Goal: Information Seeking & Learning: Learn about a topic

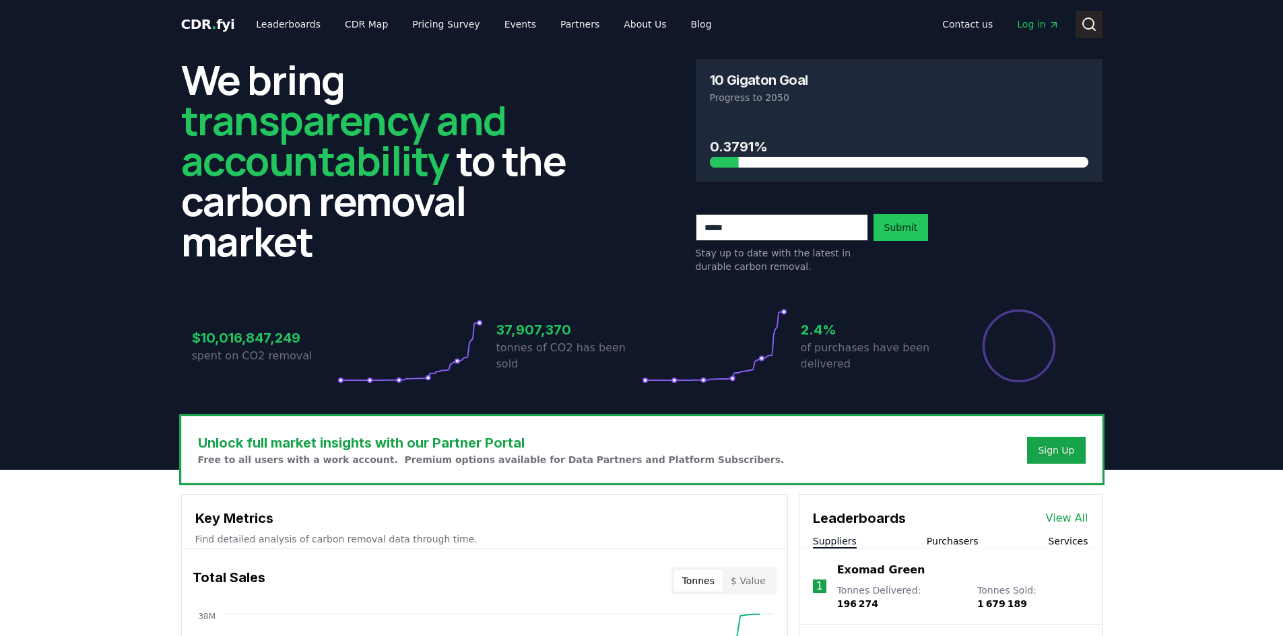
click at [1092, 25] on icon at bounding box center [1089, 24] width 16 height 16
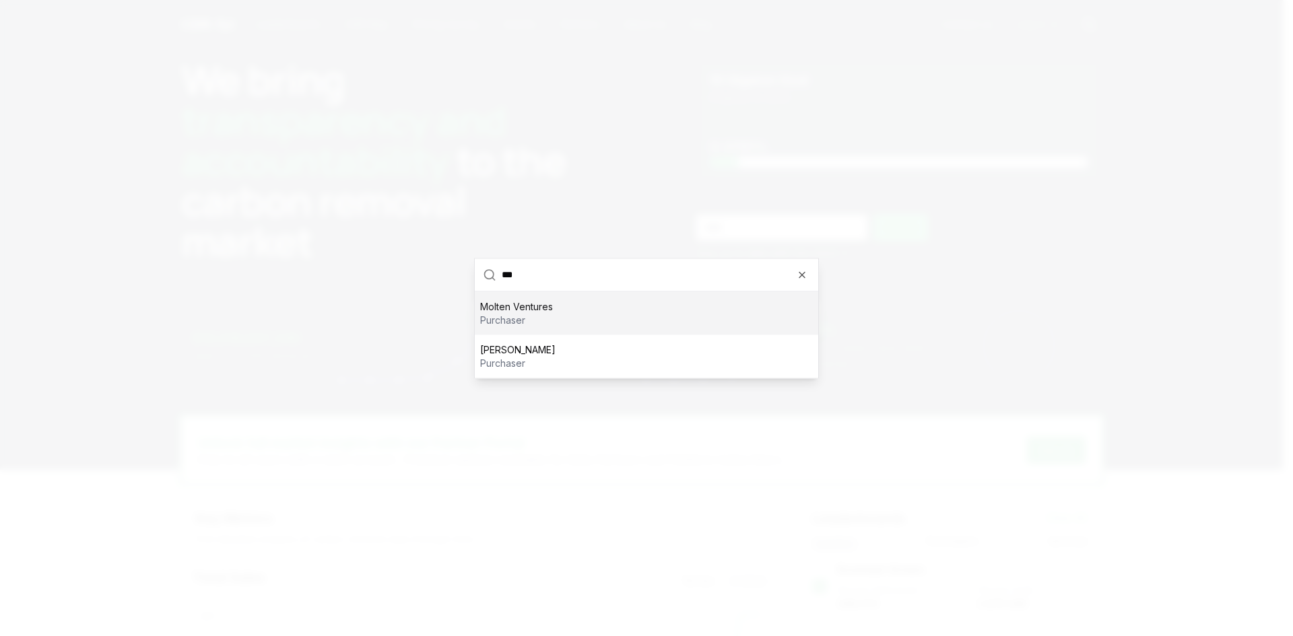
drag, startPoint x: 527, startPoint y: 283, endPoint x: 482, endPoint y: 282, distance: 44.4
click at [482, 282] on div "***" at bounding box center [646, 275] width 343 height 33
type input "*****"
click at [564, 313] on div "Alt Carbon supplier" at bounding box center [646, 313] width 343 height 43
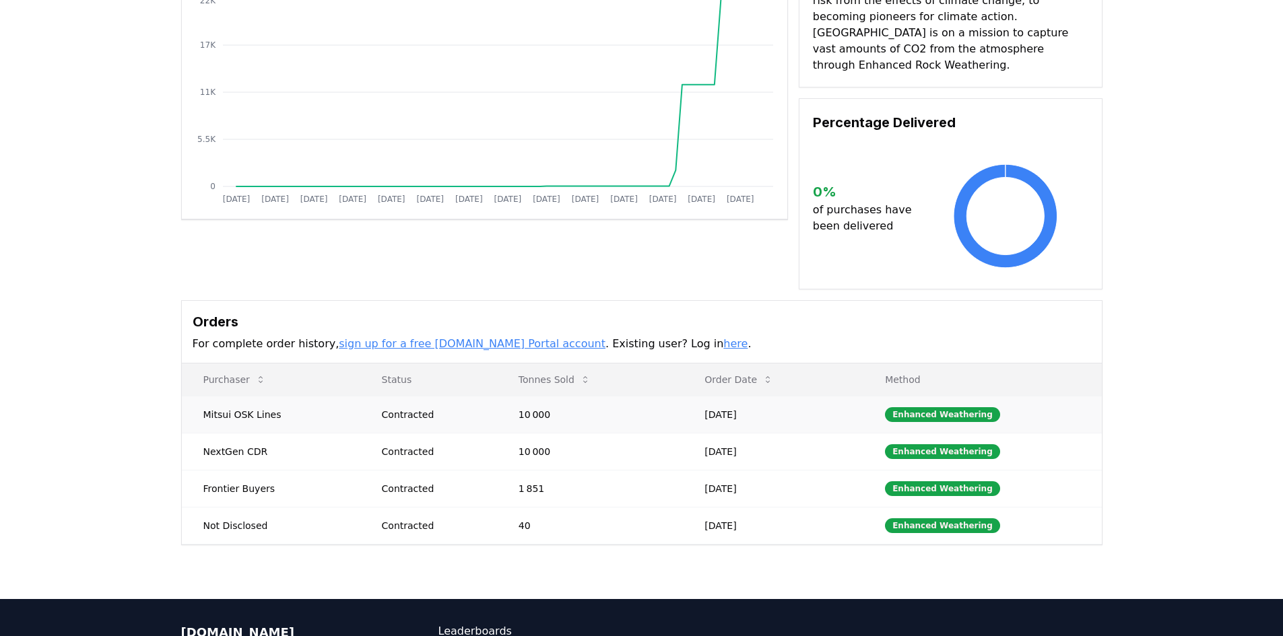
scroll to position [202, 0]
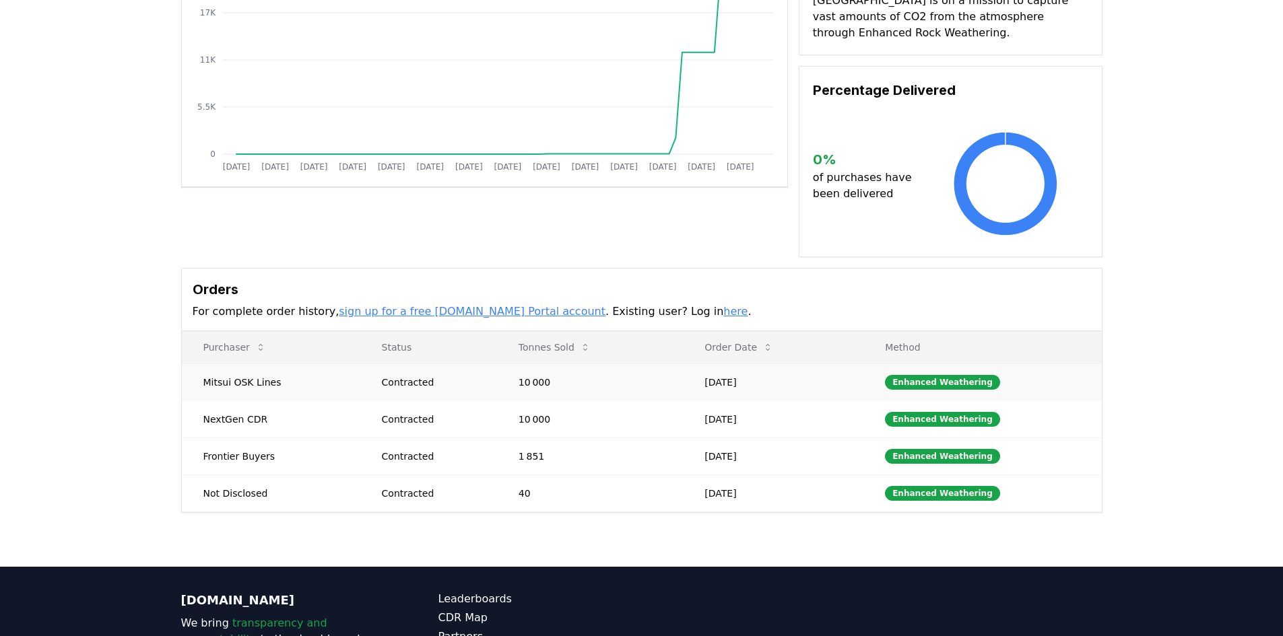
click at [222, 365] on td "Mitsui OSK Lines" at bounding box center [271, 382] width 178 height 37
click at [229, 401] on td "NextGen CDR" at bounding box center [271, 419] width 178 height 37
click at [227, 438] on td "Frontier Buyers" at bounding box center [271, 456] width 178 height 37
click at [227, 365] on td "Mitsui OSK Lines" at bounding box center [271, 382] width 178 height 37
click at [208, 368] on td "Mitsui OSK Lines" at bounding box center [271, 382] width 178 height 37
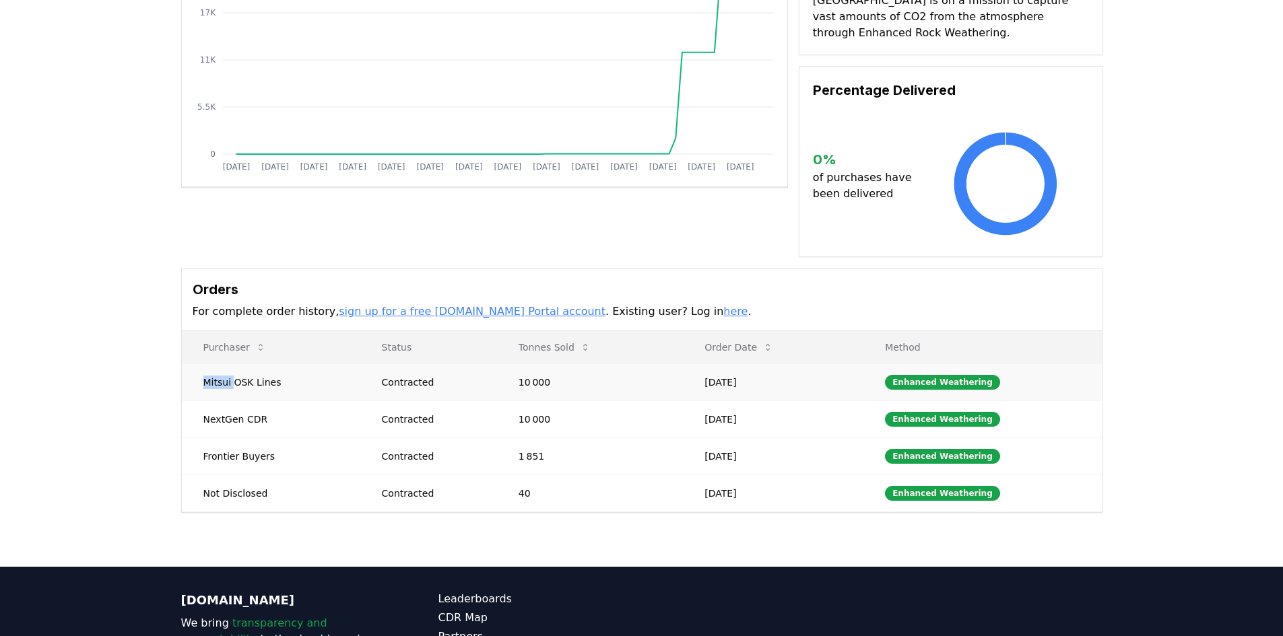
click at [208, 368] on td "Mitsui OSK Lines" at bounding box center [271, 382] width 178 height 37
copy td "Mitsui"
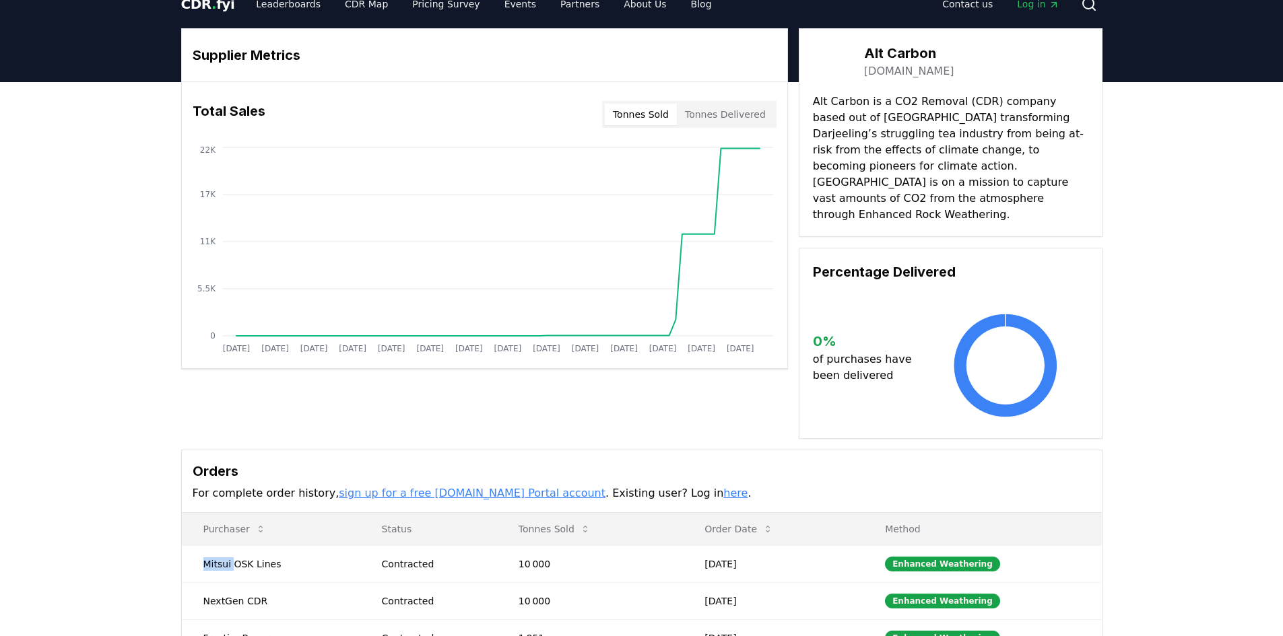
scroll to position [0, 0]
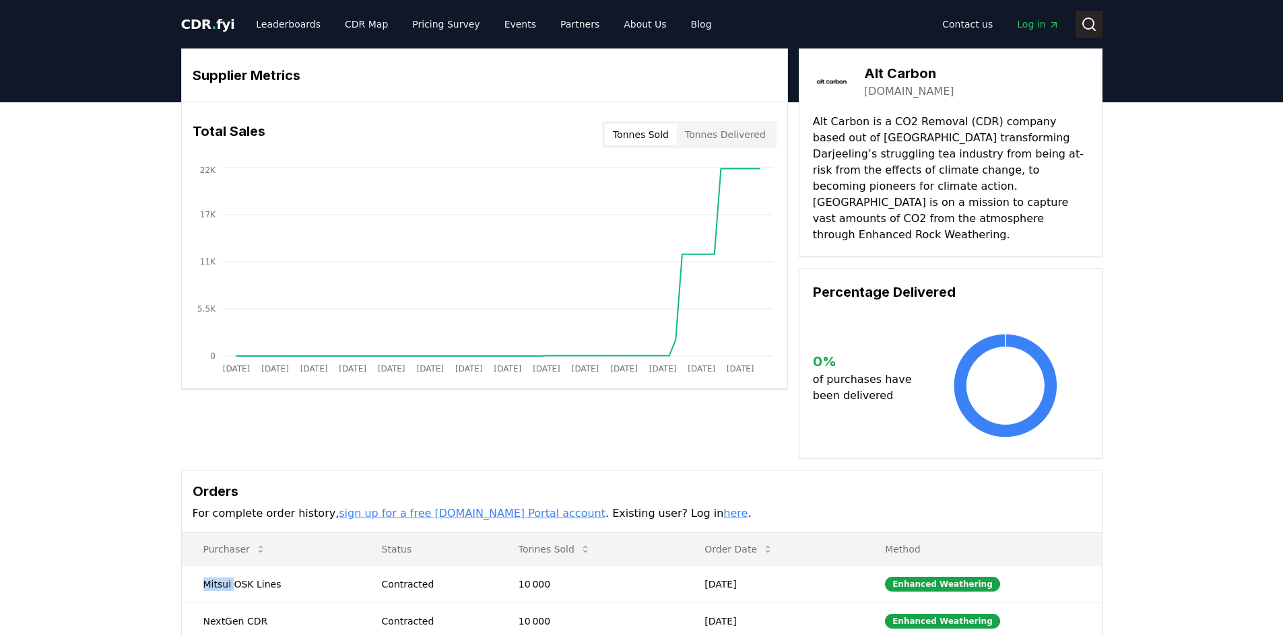
click at [1091, 29] on icon at bounding box center [1089, 24] width 16 height 16
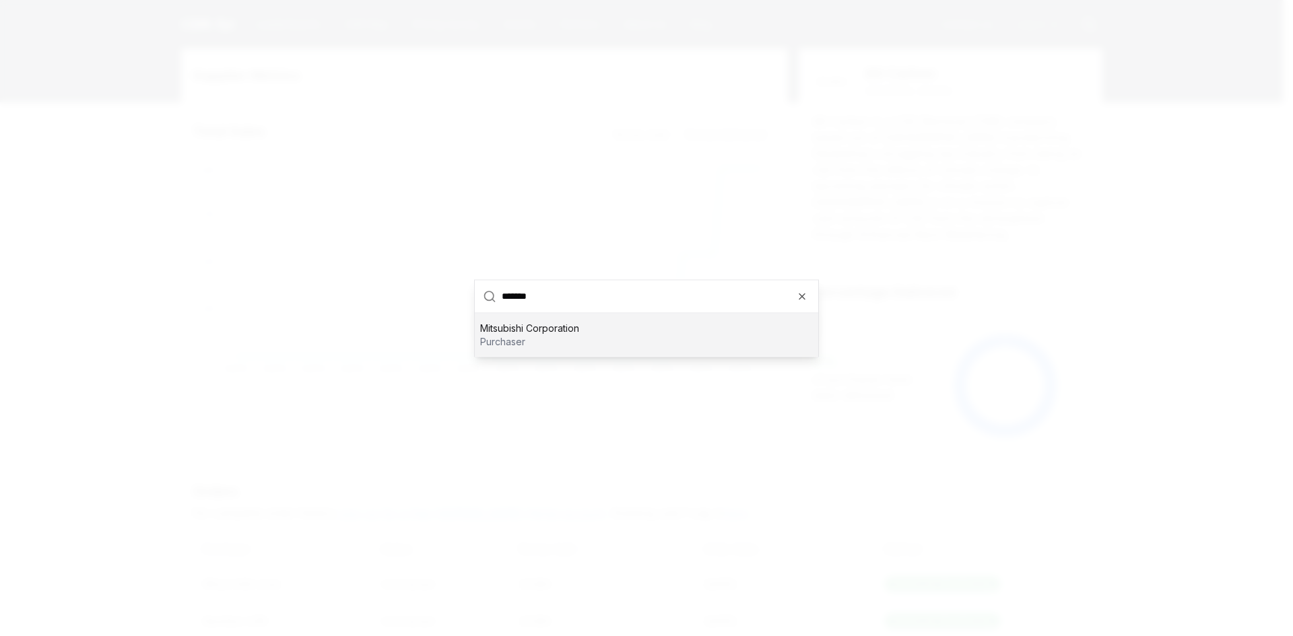
type input "******"
click at [553, 234] on div at bounding box center [646, 318] width 1293 height 636
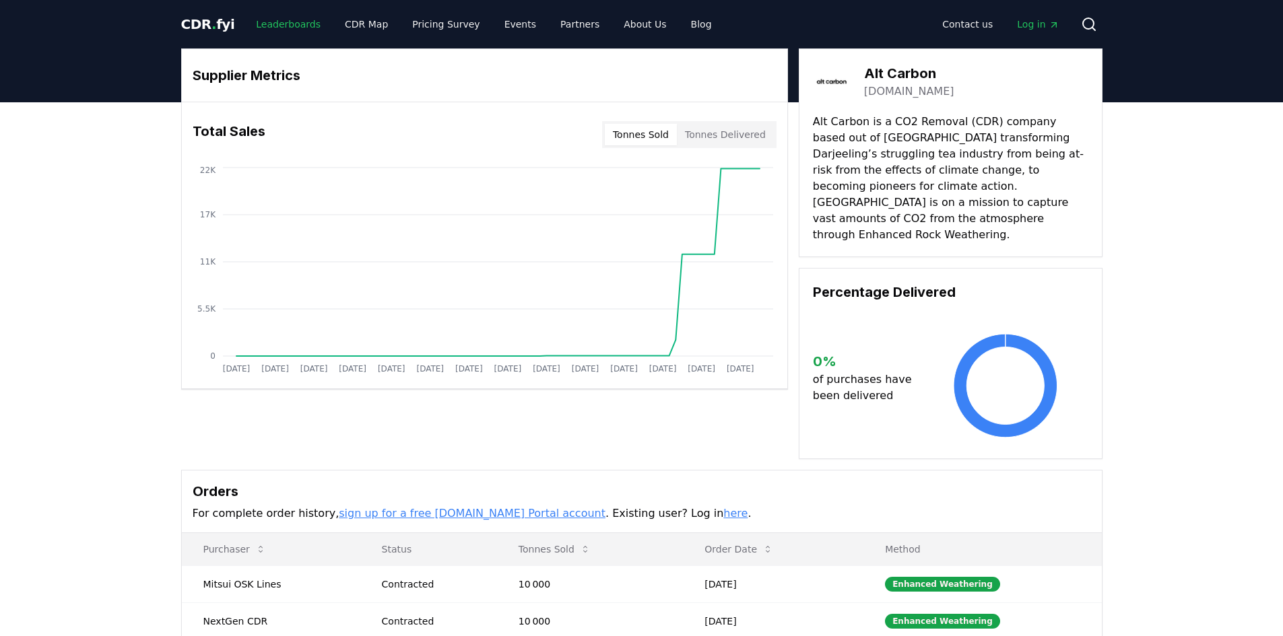
click at [286, 24] on link "Leaderboards" at bounding box center [288, 24] width 86 height 24
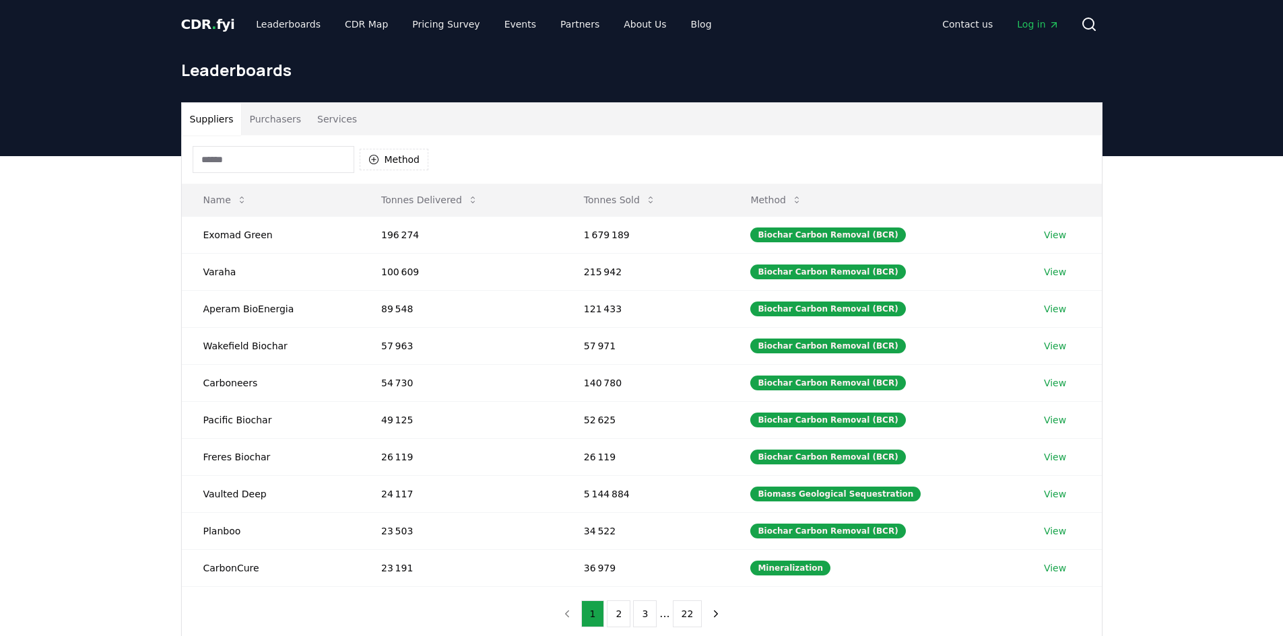
click at [271, 129] on button "Purchasers" at bounding box center [275, 119] width 68 height 32
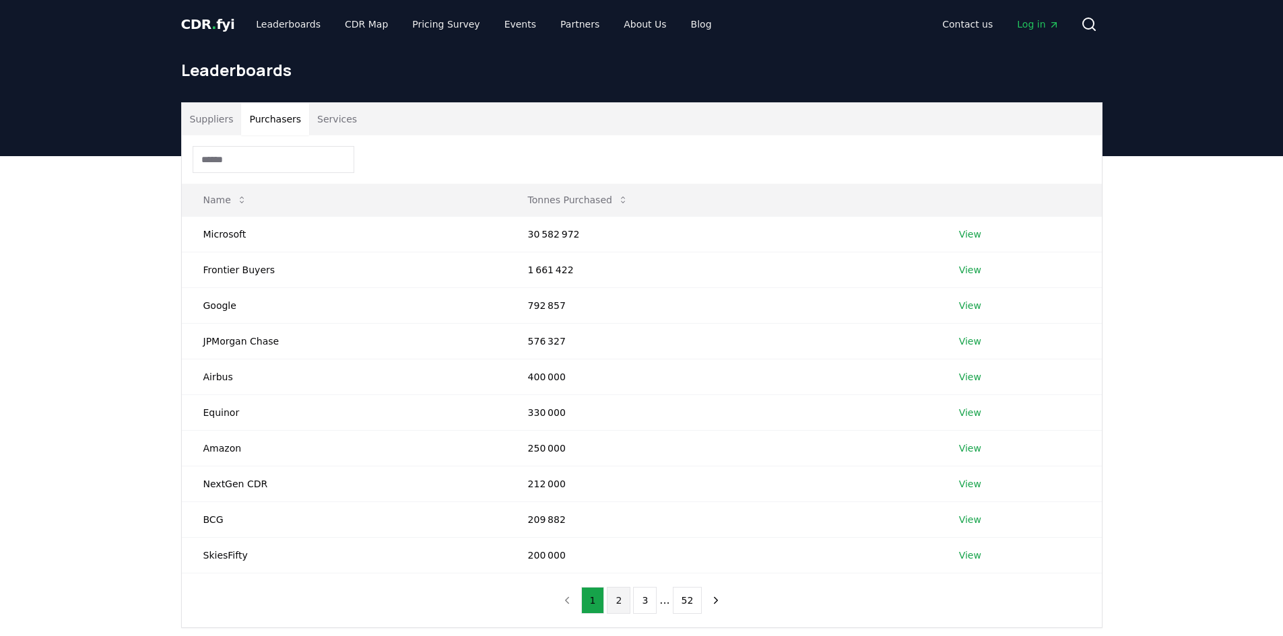
click at [624, 602] on button "2" at bounding box center [619, 600] width 24 height 27
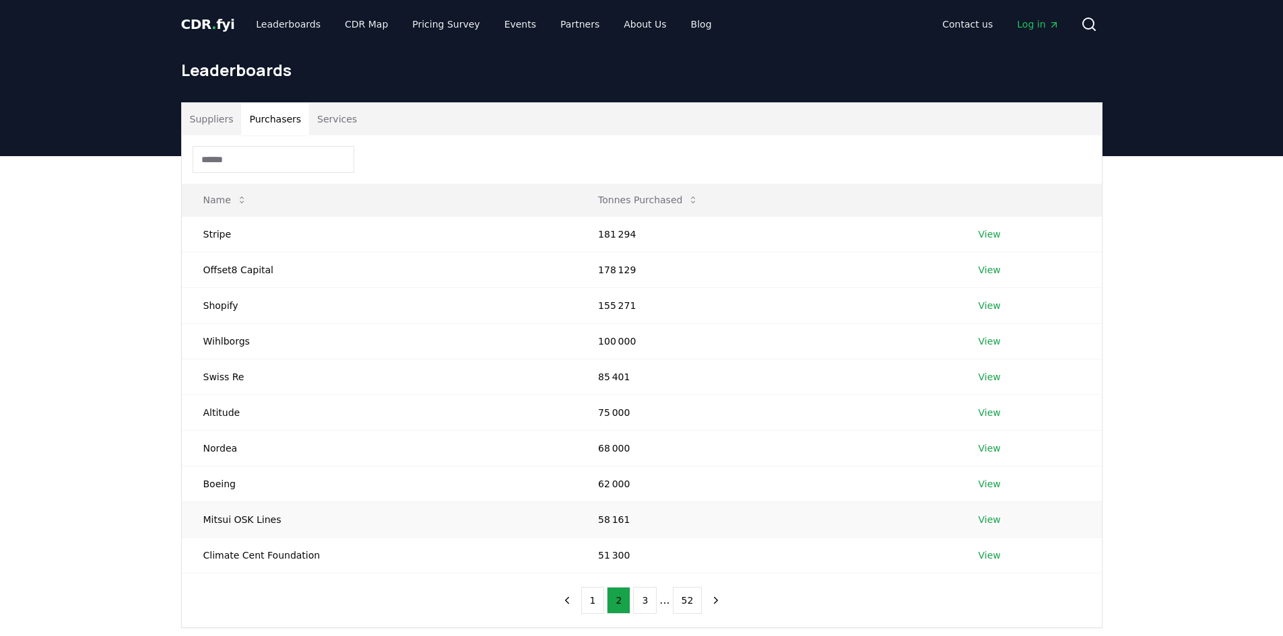
click at [985, 518] on link "View" at bounding box center [989, 519] width 22 height 13
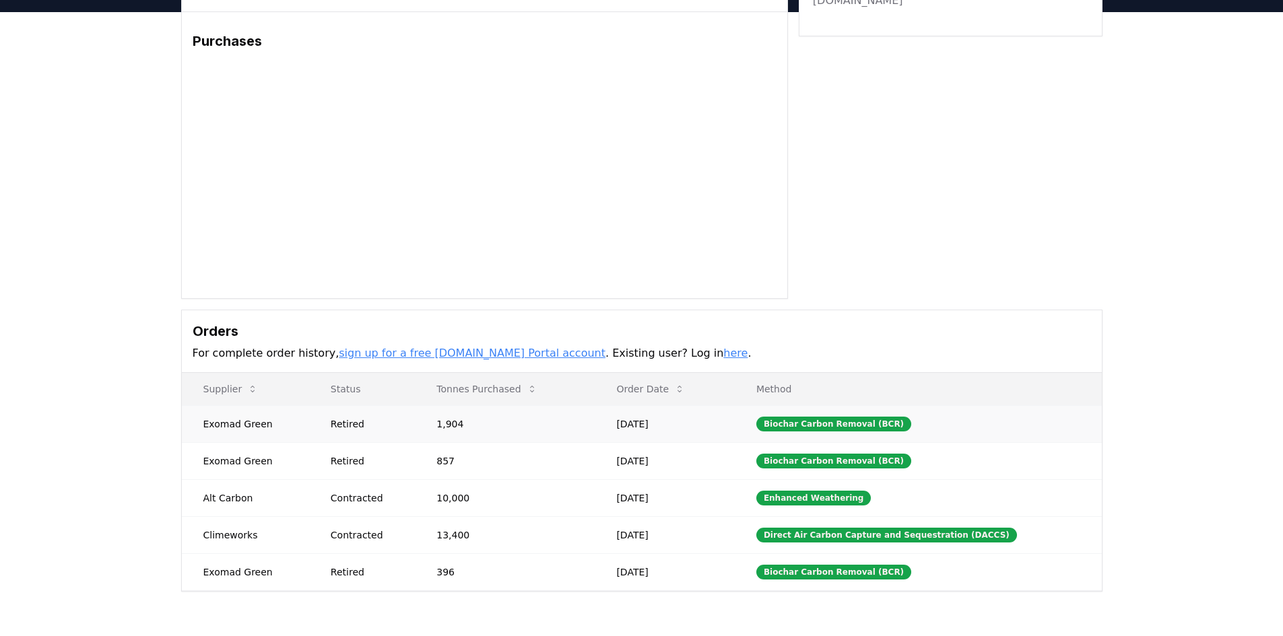
scroll to position [135, 0]
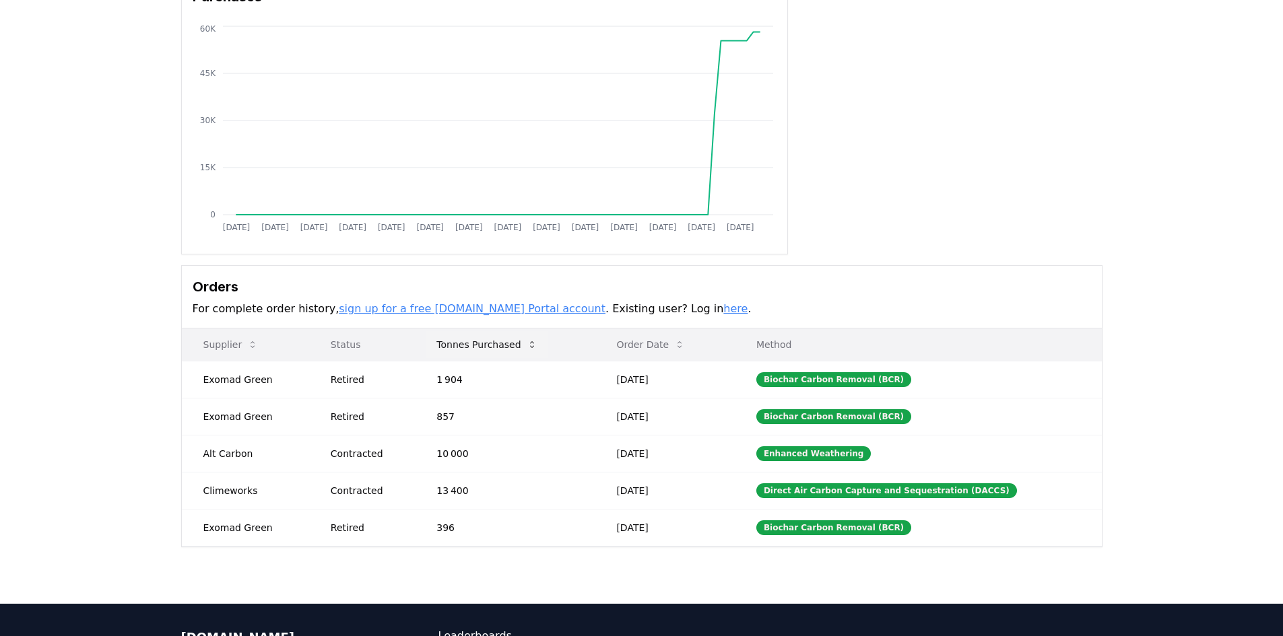
click at [463, 343] on button "Tonnes Purchased" at bounding box center [487, 344] width 122 height 27
click at [464, 343] on button "Tonnes Purchased" at bounding box center [487, 344] width 122 height 27
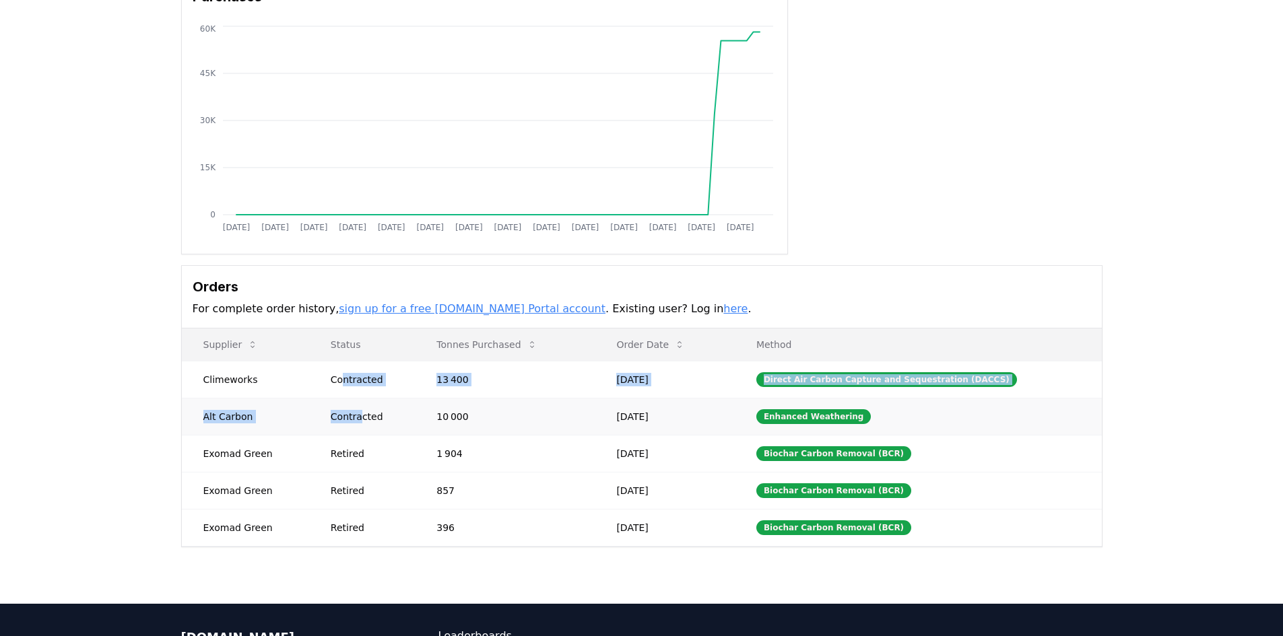
drag, startPoint x: 344, startPoint y: 380, endPoint x: 360, endPoint y: 413, distance: 36.1
click at [360, 413] on tbody "Climeworks Contracted 13 400 [DATE] Direct Air Carbon Capture and Sequestration…" at bounding box center [642, 453] width 920 height 185
click at [360, 413] on div "Contracted" at bounding box center [367, 416] width 73 height 13
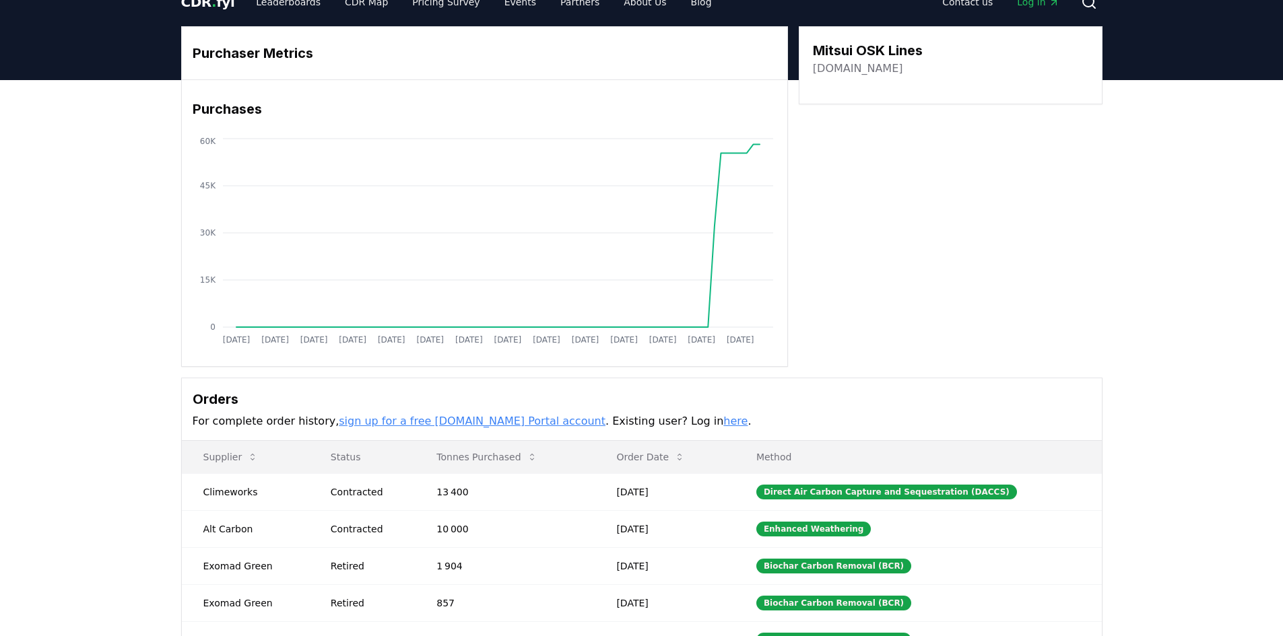
scroll to position [0, 0]
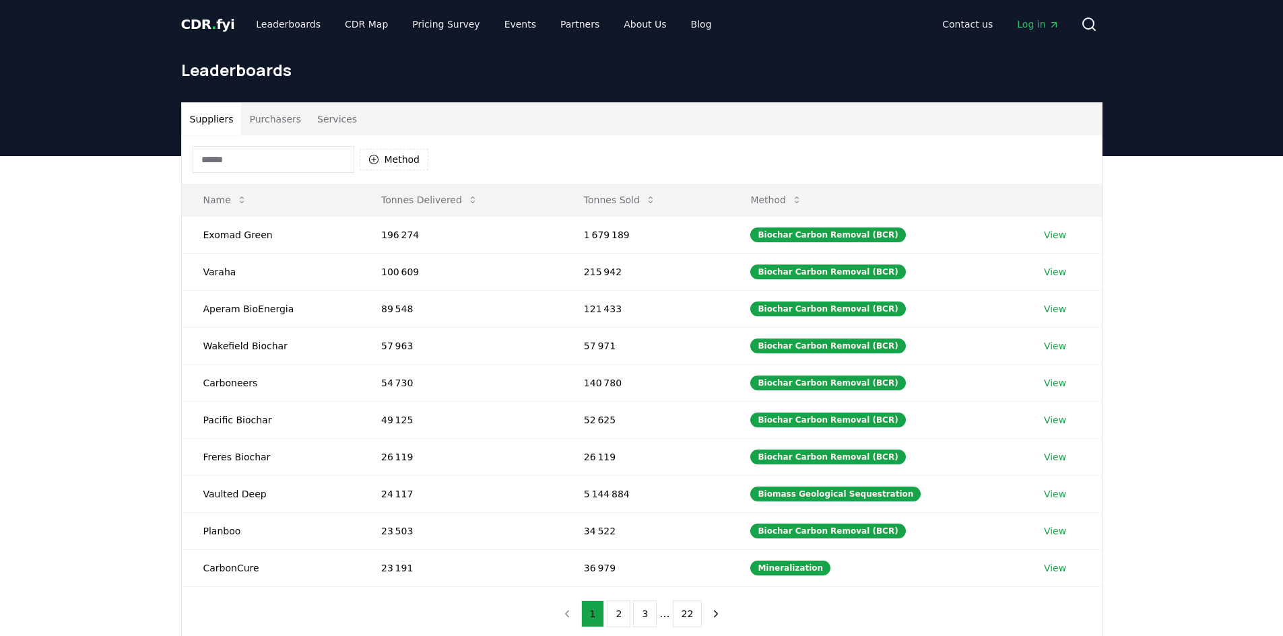
click at [302, 172] on input at bounding box center [274, 159] width 162 height 27
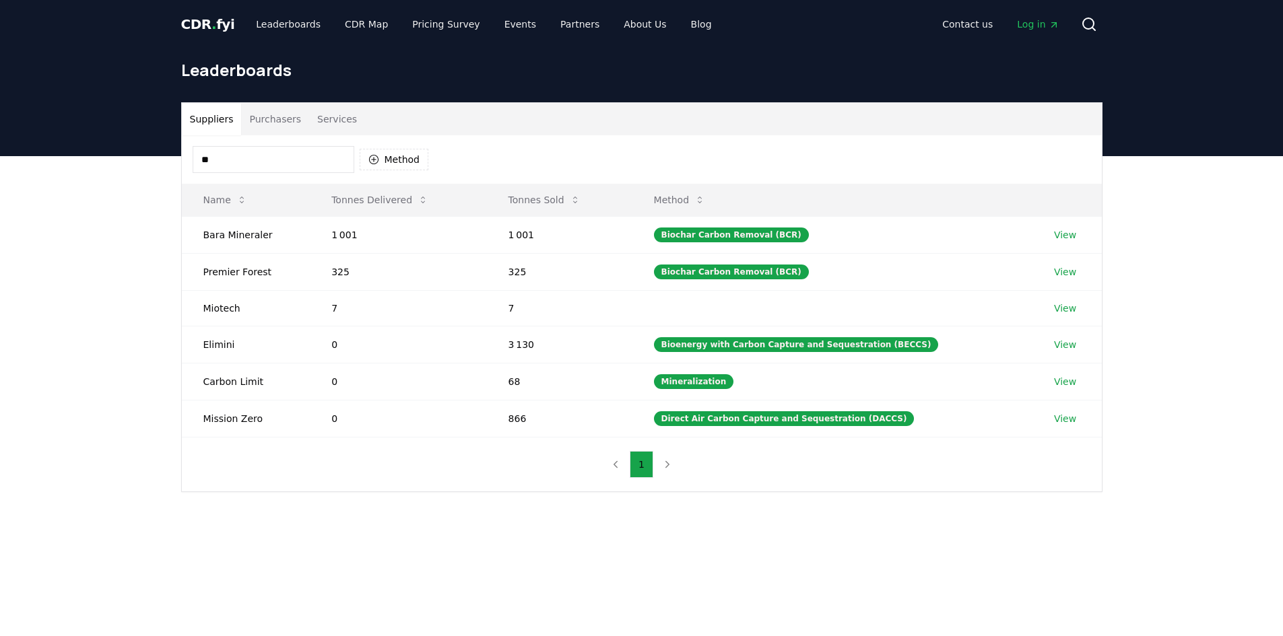
type input "*"
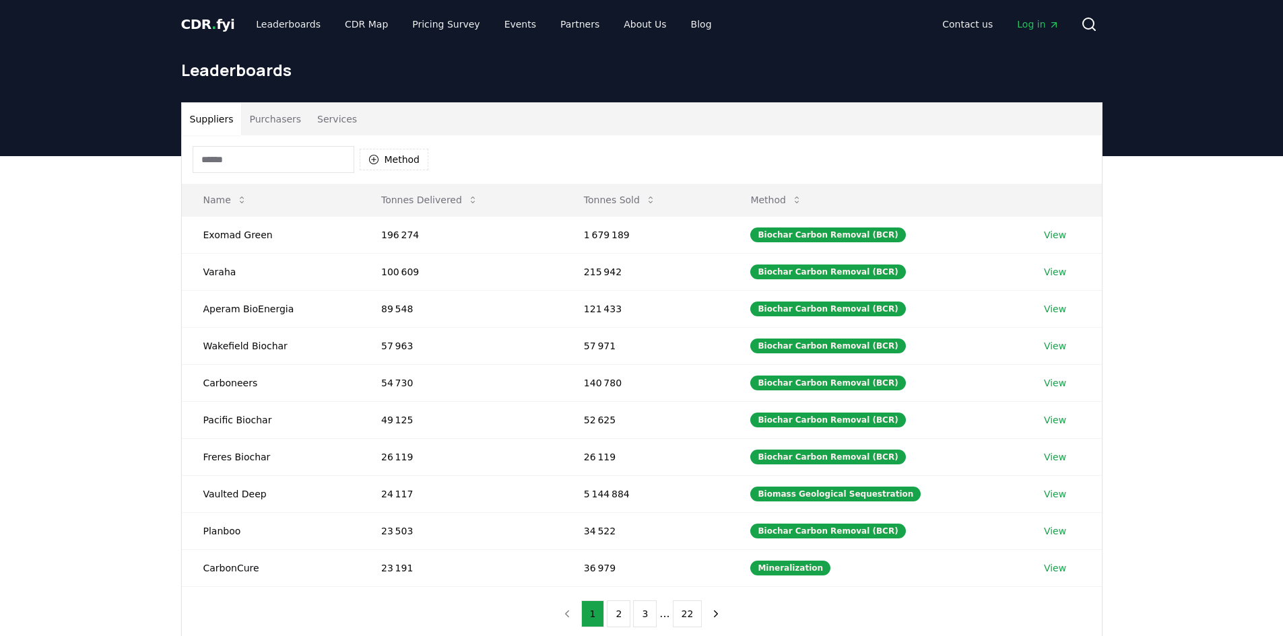
click at [247, 113] on button "Purchasers" at bounding box center [275, 119] width 68 height 32
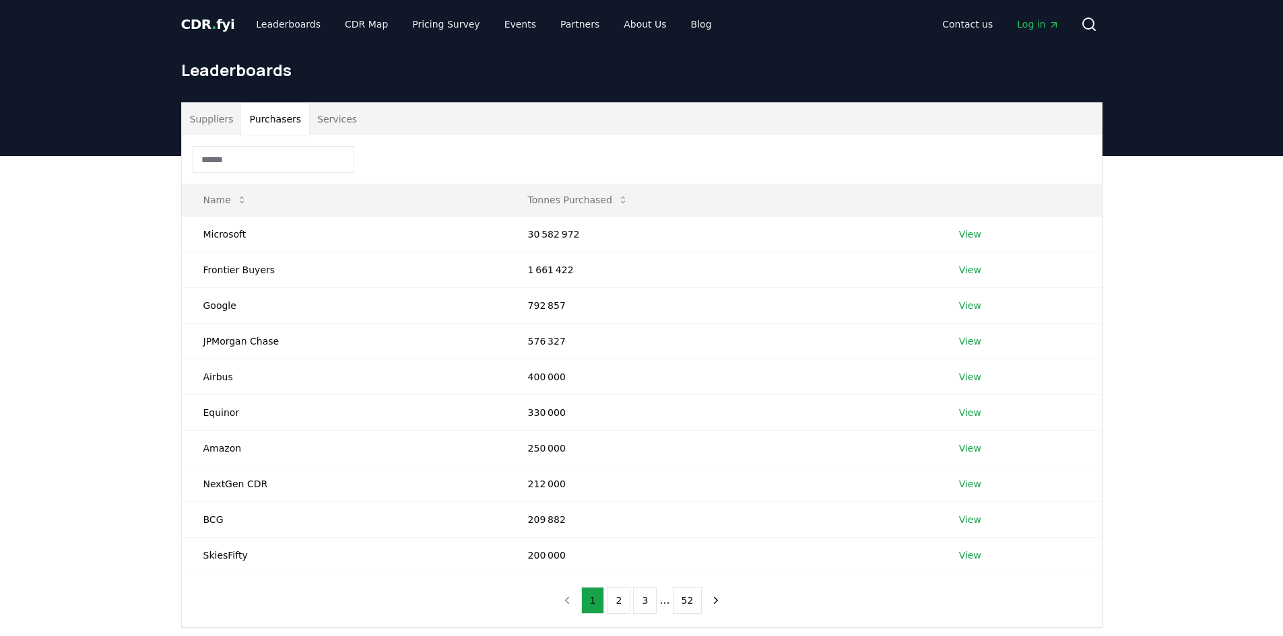
click at [250, 158] on input at bounding box center [274, 159] width 162 height 27
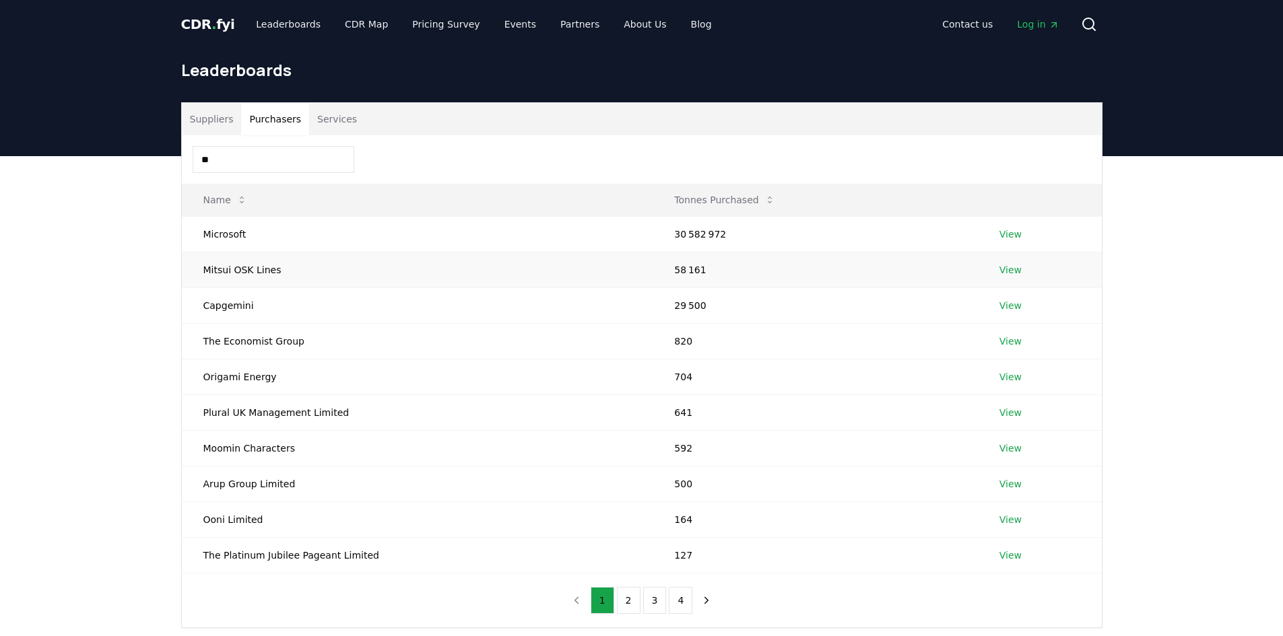
type input "*"
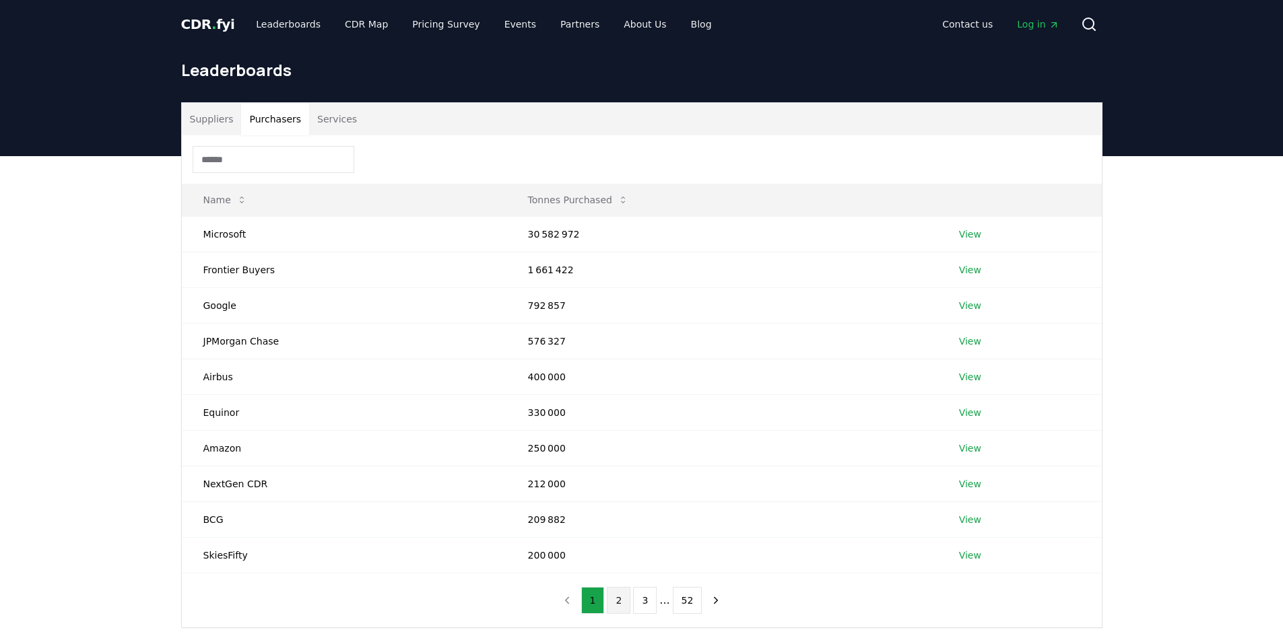
click at [619, 597] on button "2" at bounding box center [619, 600] width 24 height 27
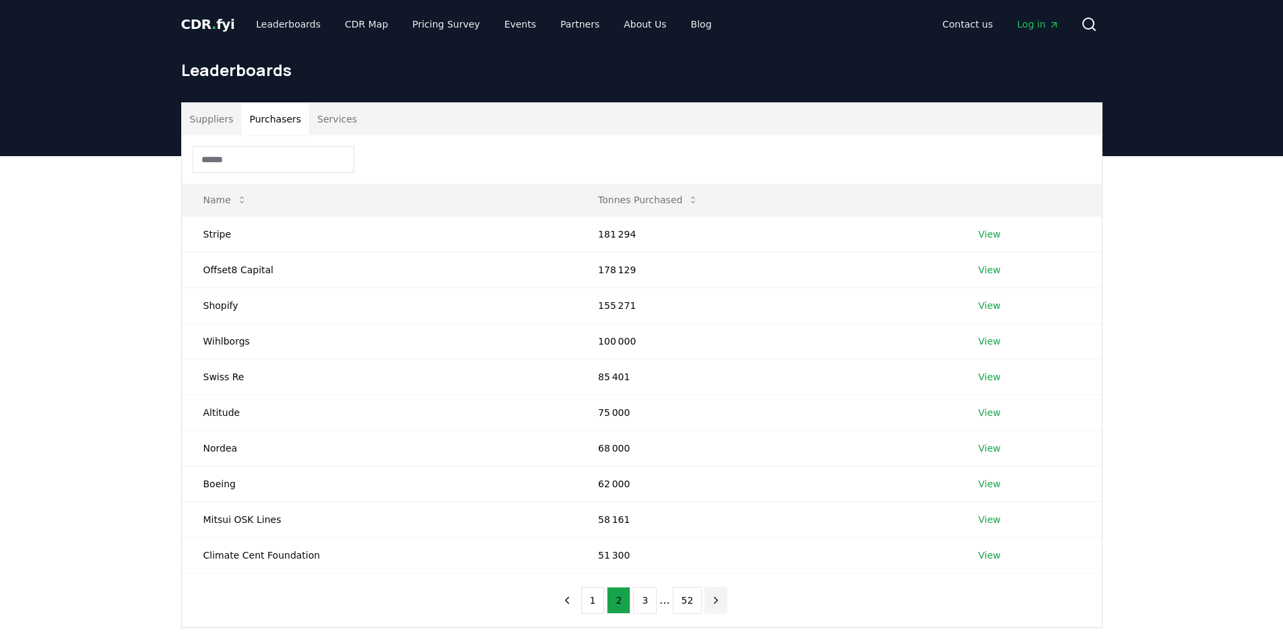
click at [715, 600] on icon "next page" at bounding box center [716, 601] width 12 height 12
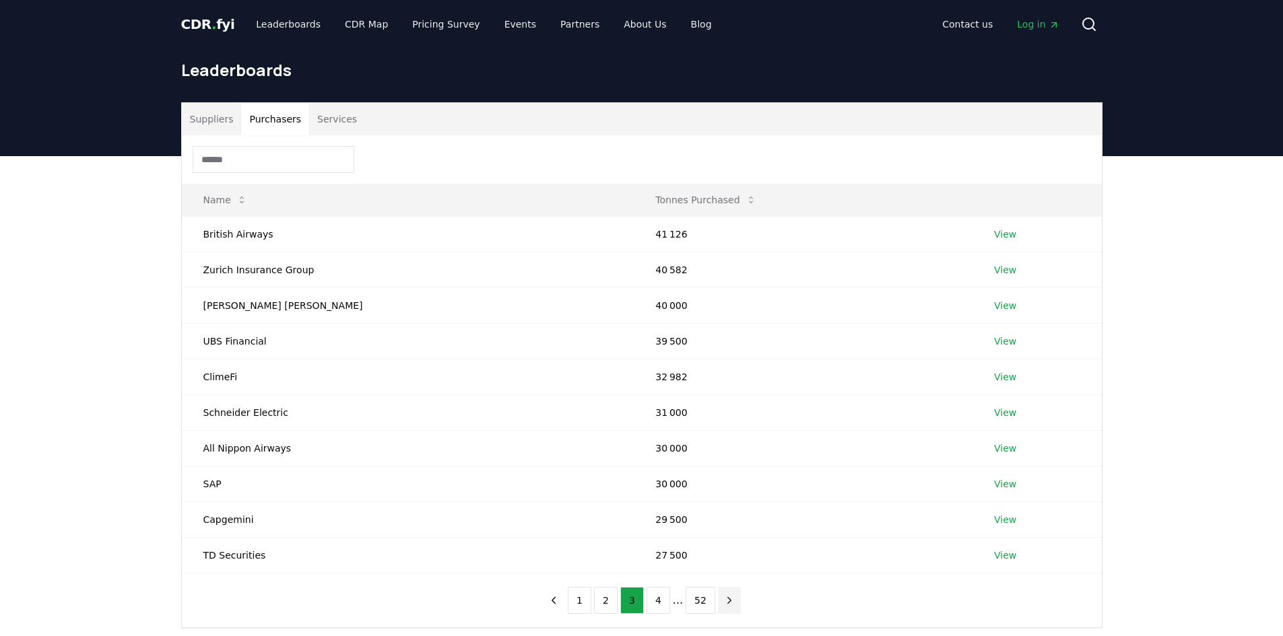
click at [718, 600] on button "next page" at bounding box center [729, 600] width 23 height 27
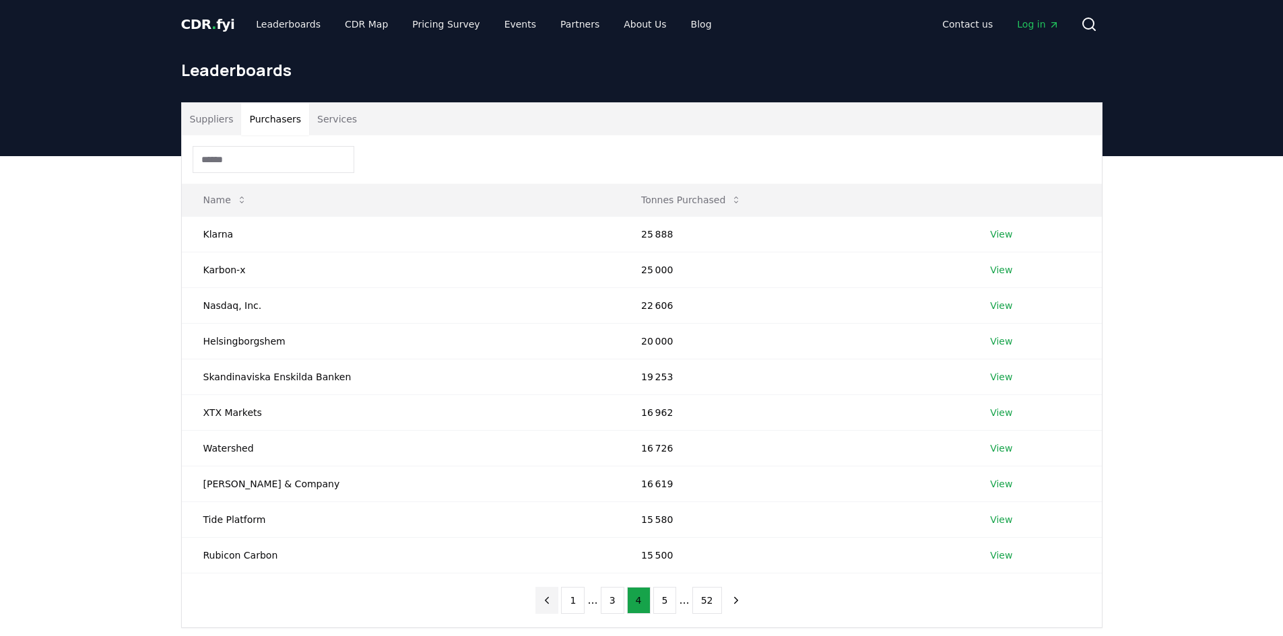
drag, startPoint x: 539, startPoint y: 593, endPoint x: 554, endPoint y: 597, distance: 16.2
click at [547, 595] on div "1 ... 3 4 5 ... 52" at bounding box center [641, 601] width 238 height 54
click at [553, 598] on icon "previous page" at bounding box center [547, 601] width 12 height 12
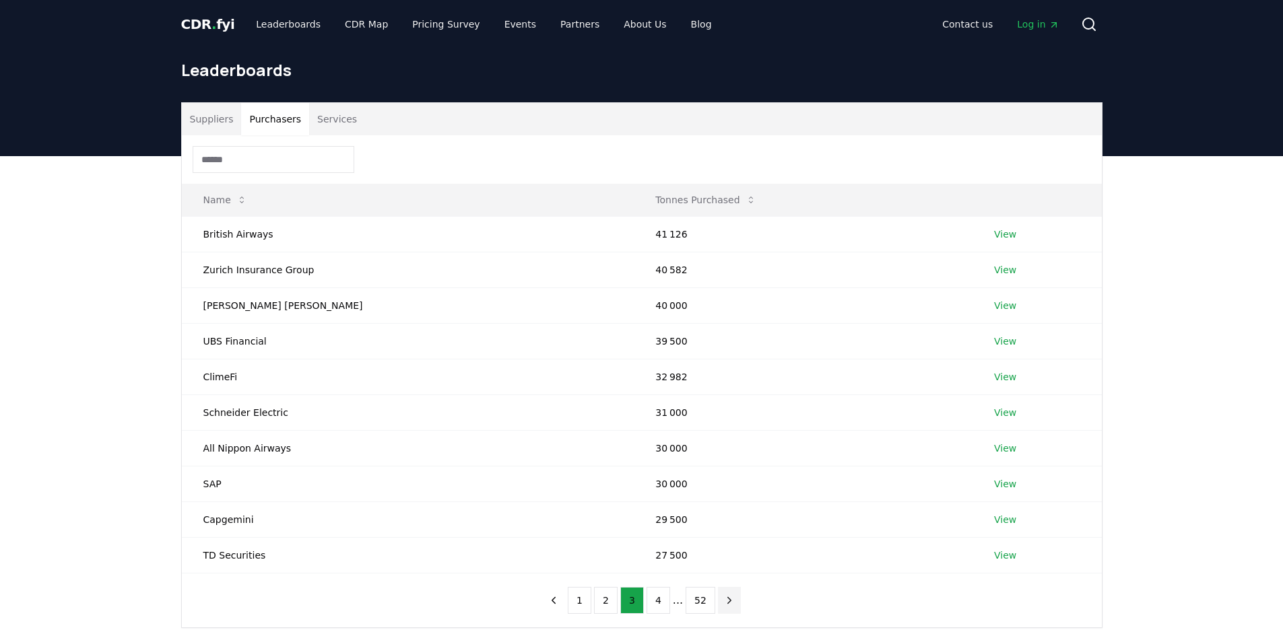
click at [730, 600] on icon "next page" at bounding box center [729, 601] width 12 height 12
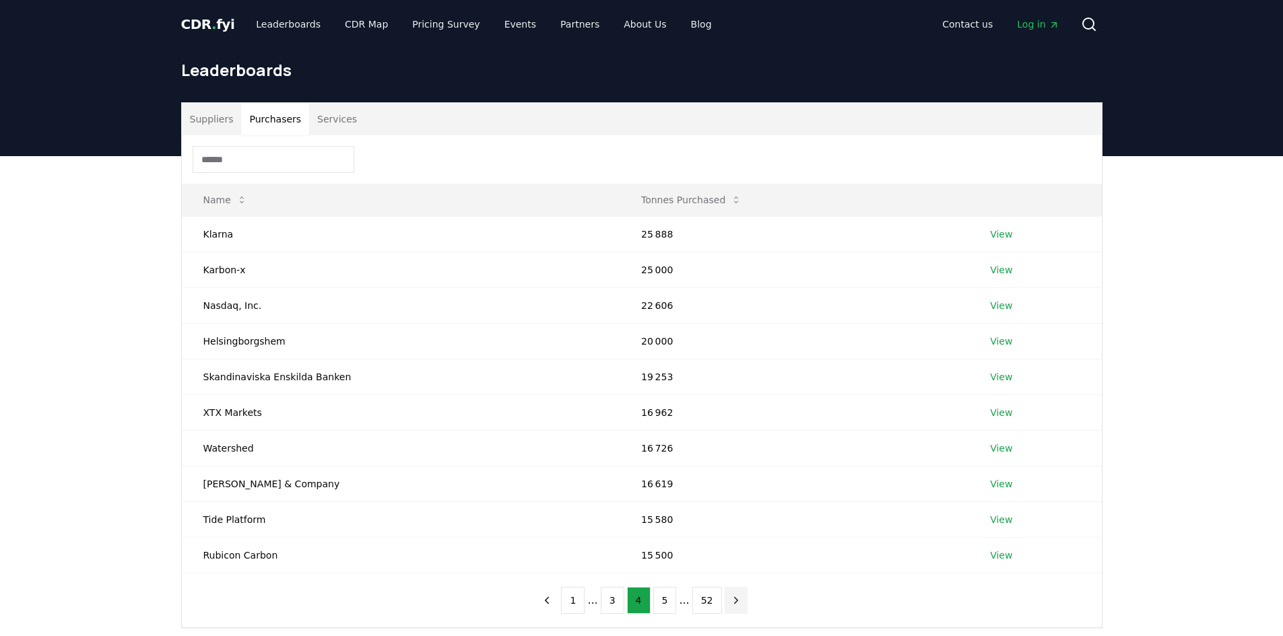
click at [730, 597] on icon "next page" at bounding box center [736, 601] width 12 height 12
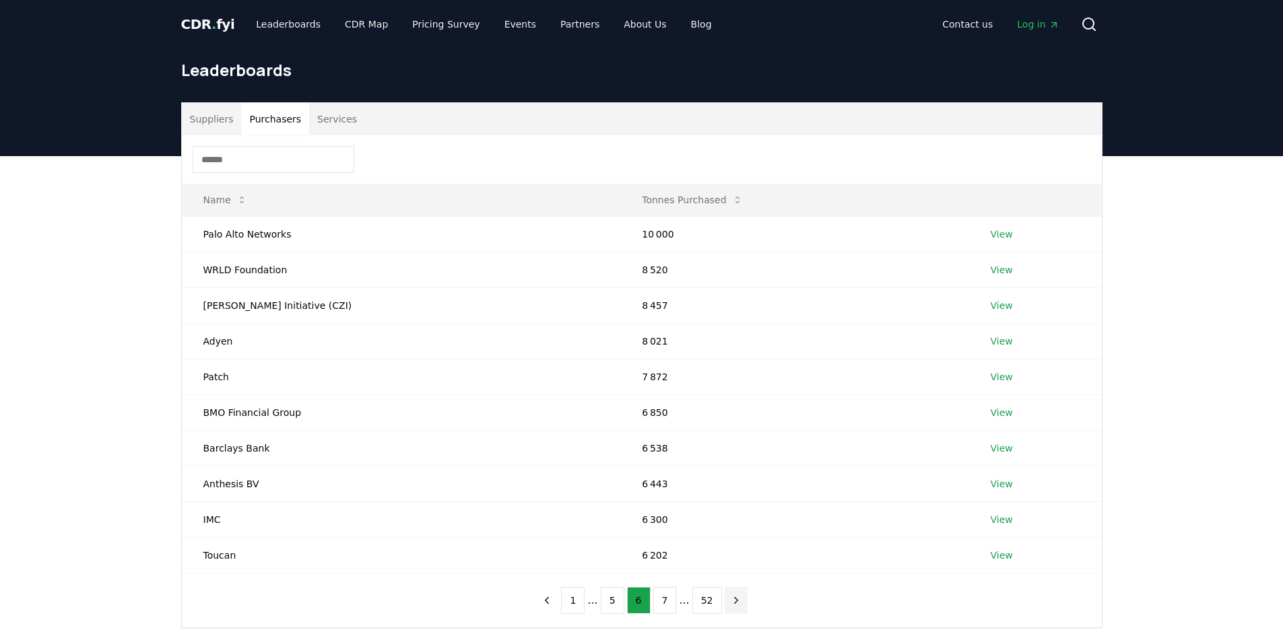
click at [730, 597] on icon "next page" at bounding box center [736, 601] width 12 height 12
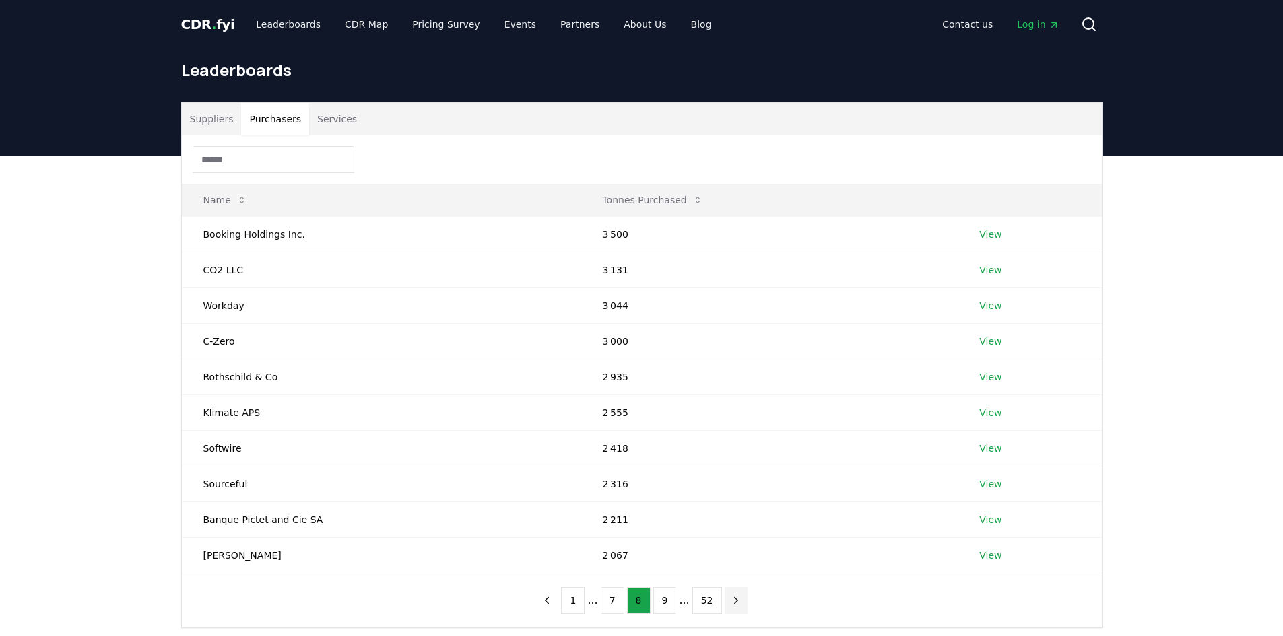
click at [730, 597] on icon "next page" at bounding box center [736, 601] width 12 height 12
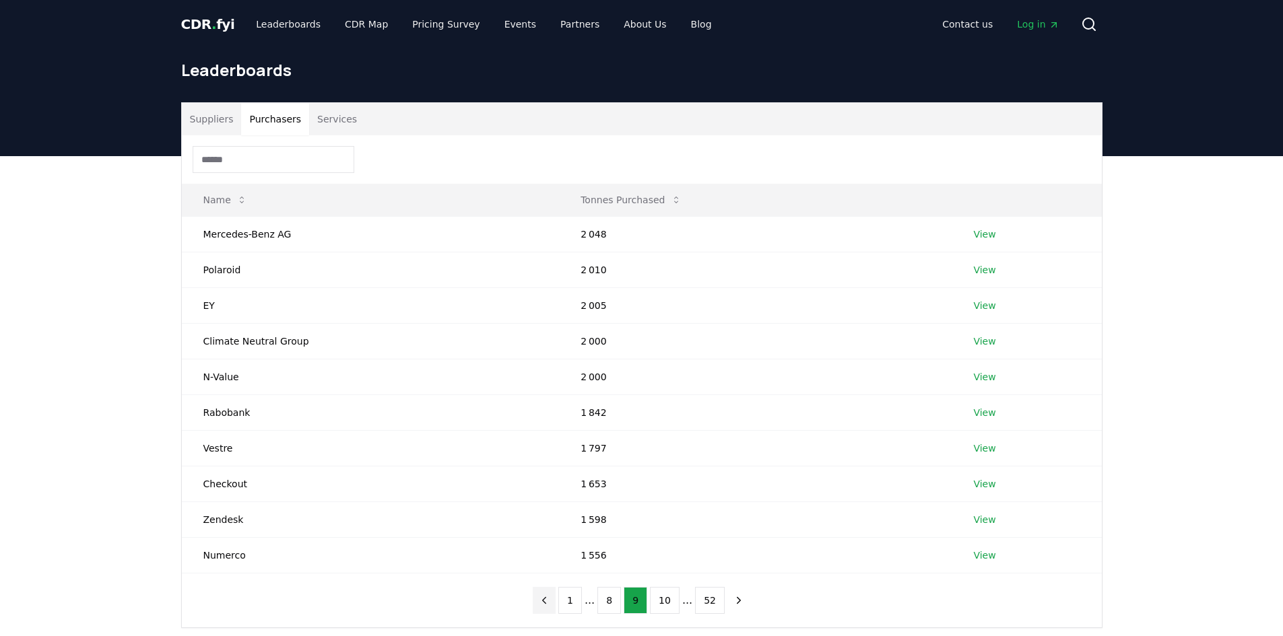
click at [556, 607] on button "previous page" at bounding box center [544, 600] width 23 height 27
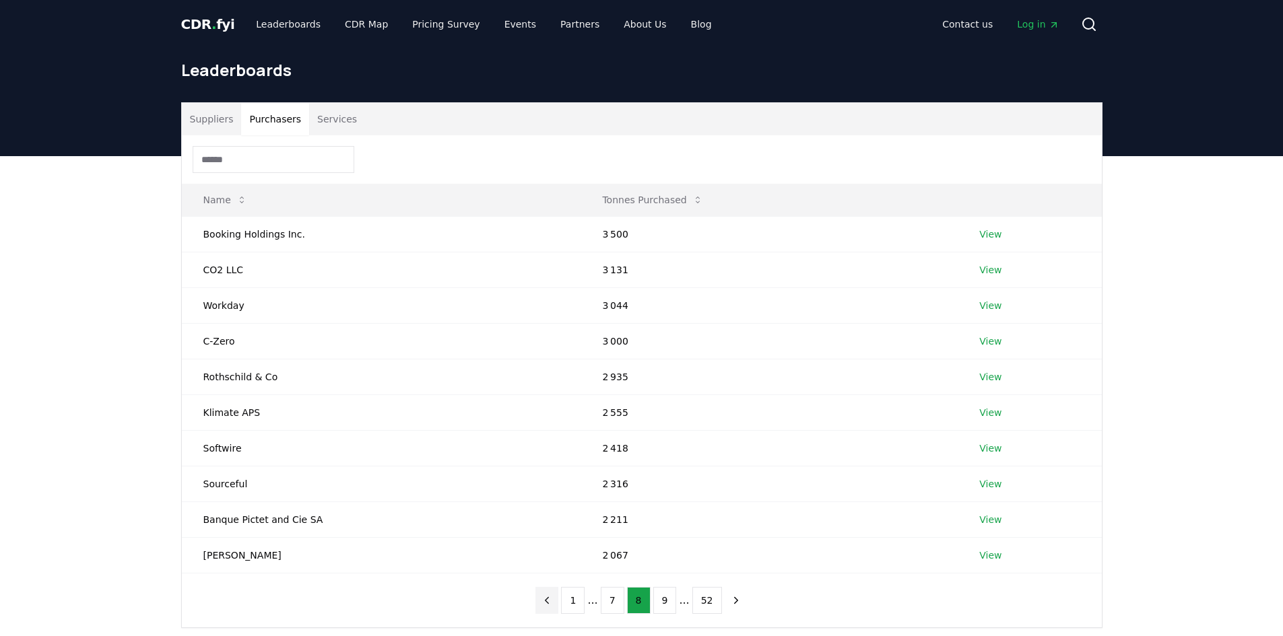
click at [558, 607] on button "previous page" at bounding box center [546, 600] width 23 height 27
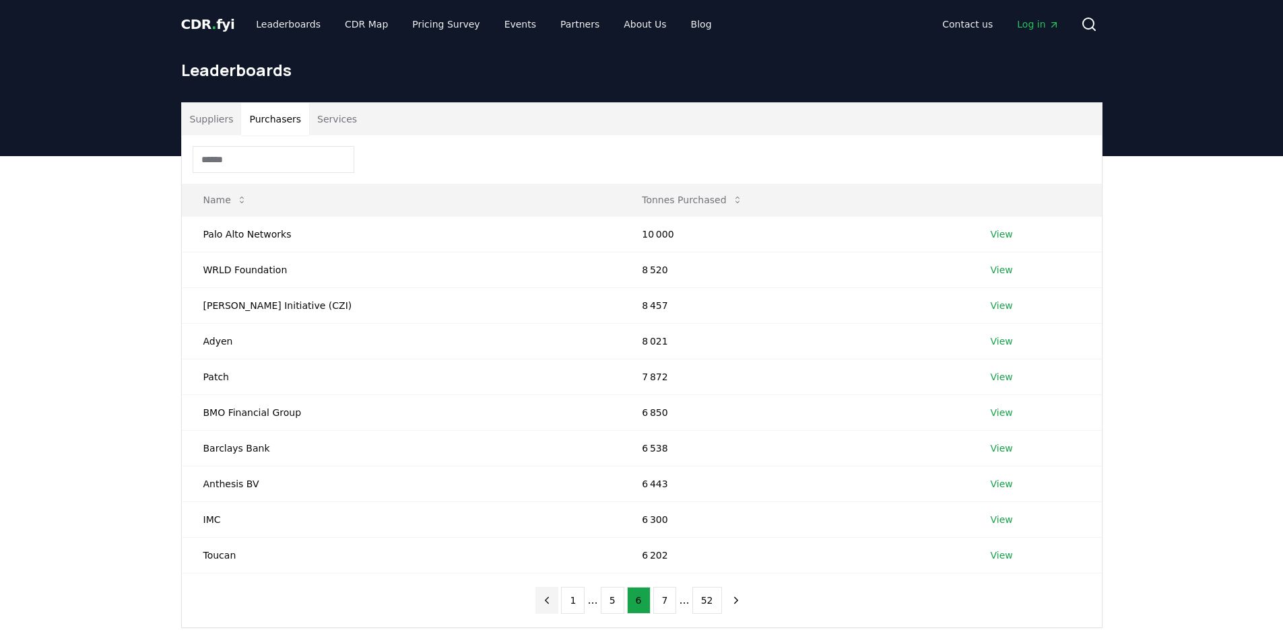
click at [558, 607] on button "previous page" at bounding box center [546, 600] width 23 height 27
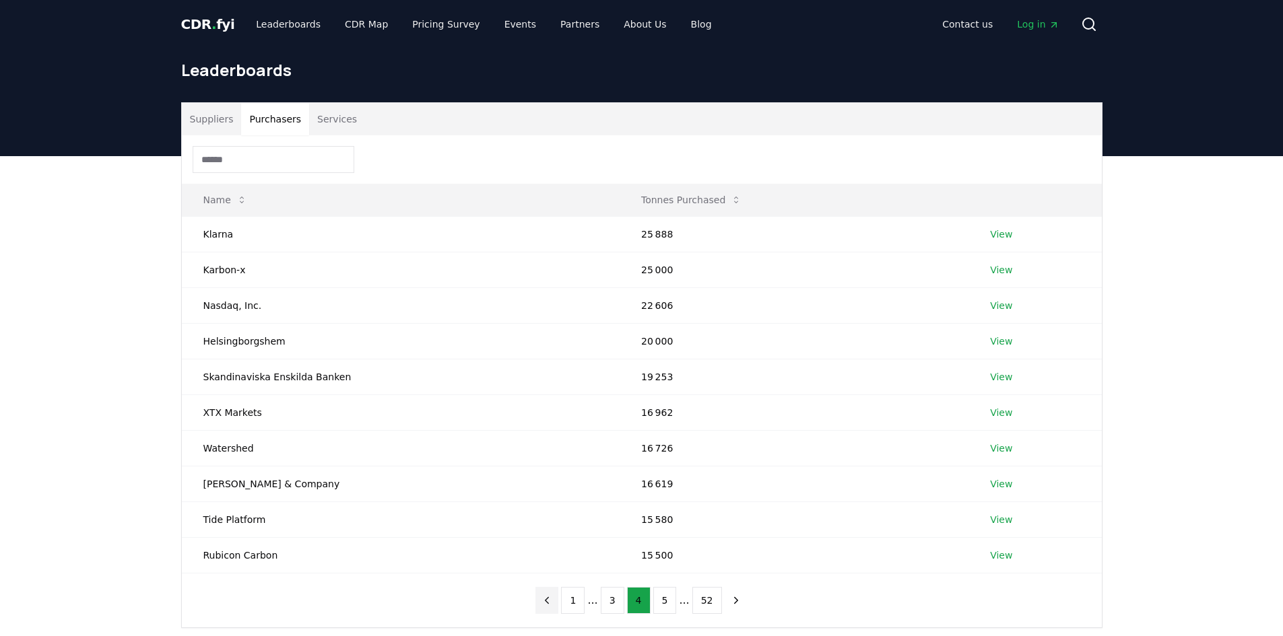
click at [558, 607] on button "previous page" at bounding box center [546, 600] width 23 height 27
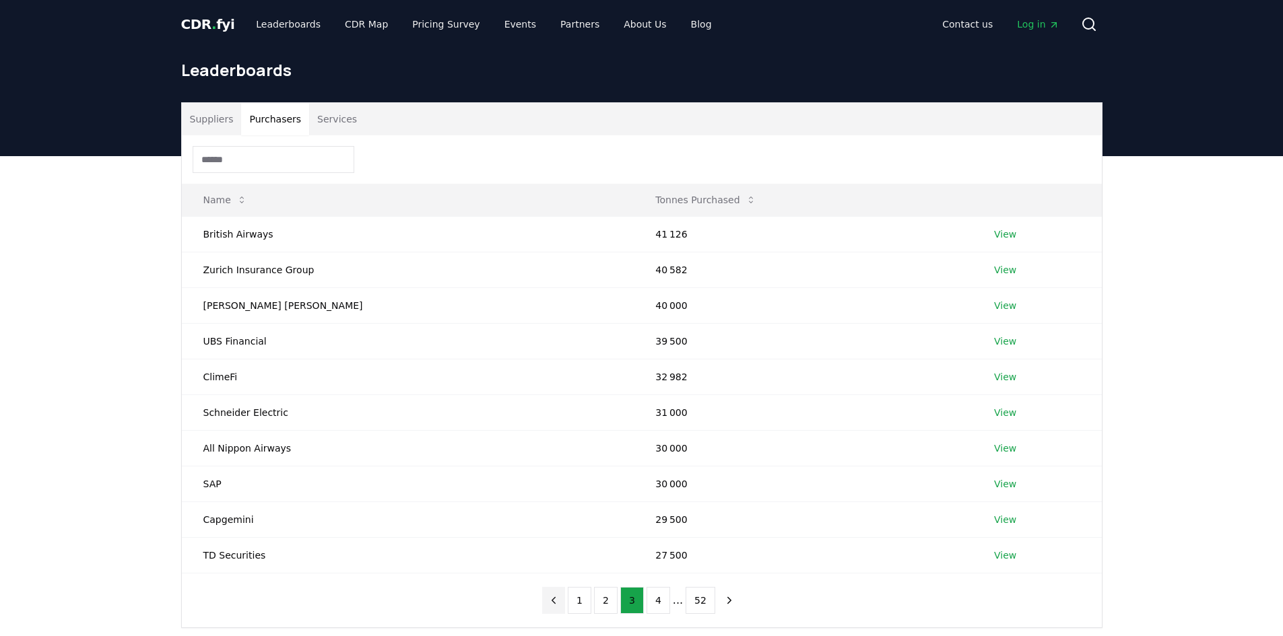
click at [559, 607] on button "previous page" at bounding box center [553, 600] width 23 height 27
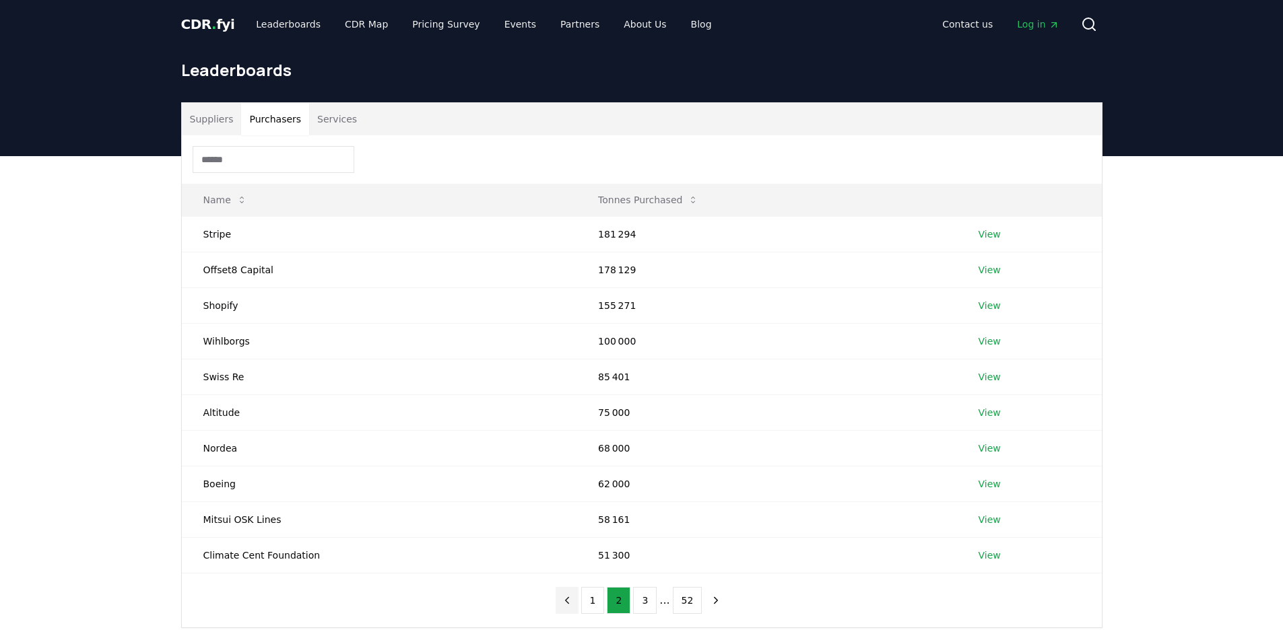
click at [559, 607] on button "previous page" at bounding box center [567, 600] width 23 height 27
click at [559, 607] on nav "1 2 3 ... 52" at bounding box center [642, 600] width 172 height 27
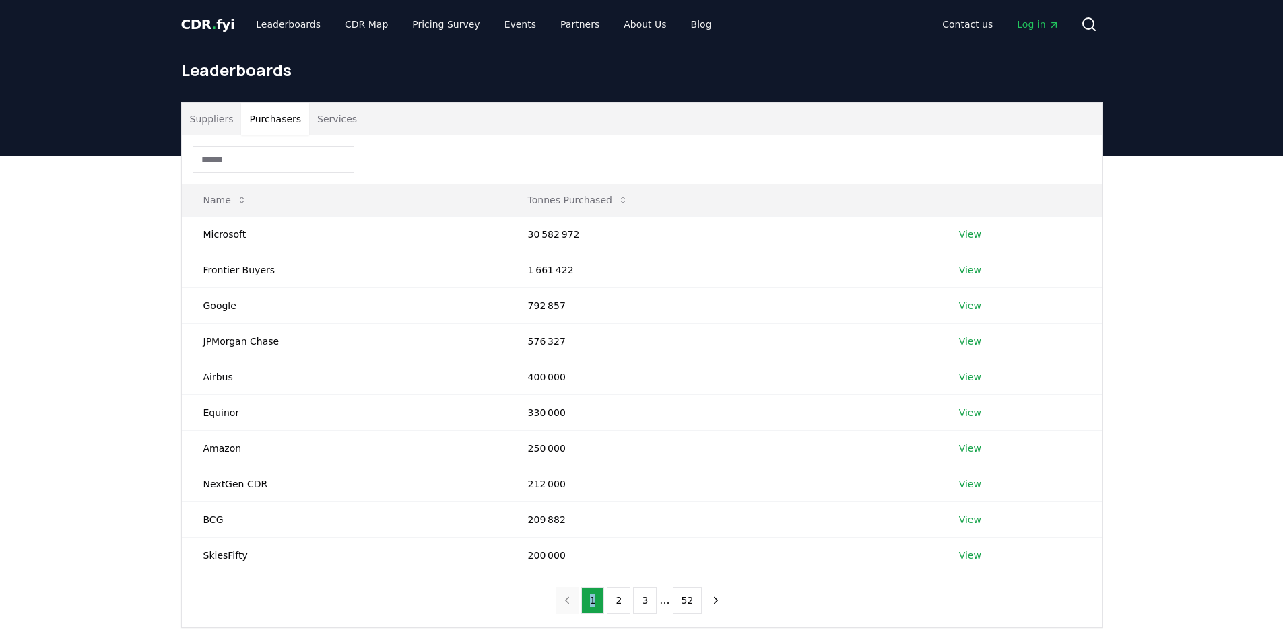
click at [559, 607] on nav "1 2 3 ... 52" at bounding box center [642, 600] width 172 height 27
click at [614, 598] on button "2" at bounding box center [619, 600] width 24 height 27
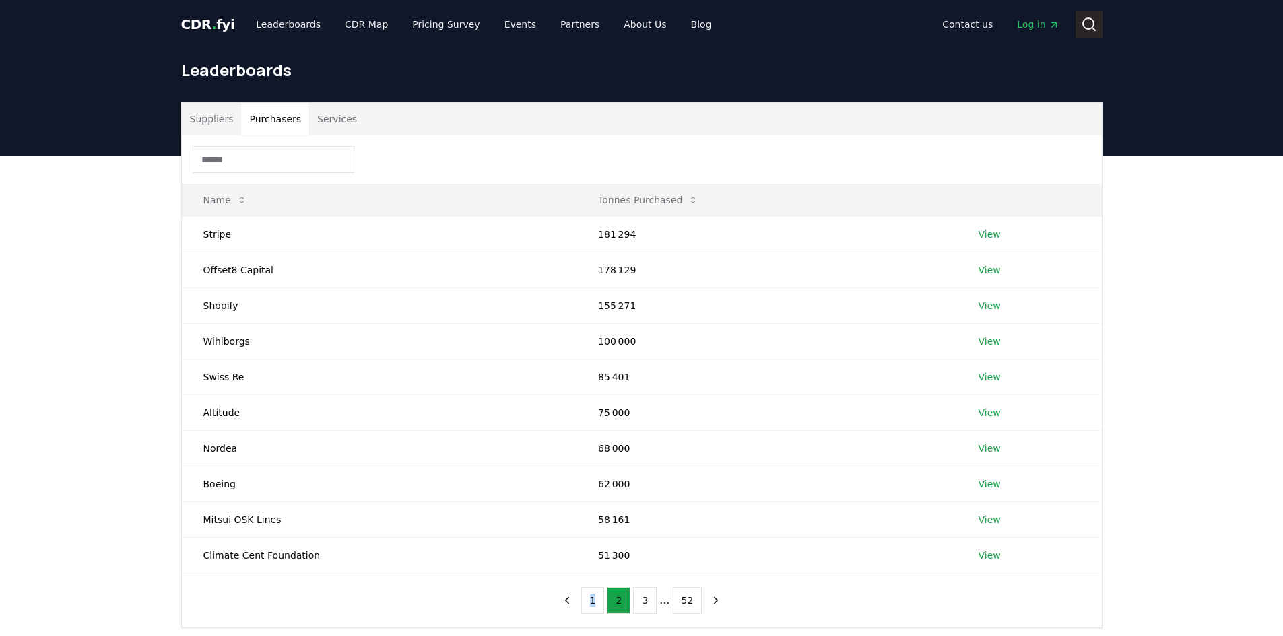
click at [1090, 17] on icon at bounding box center [1089, 24] width 16 height 16
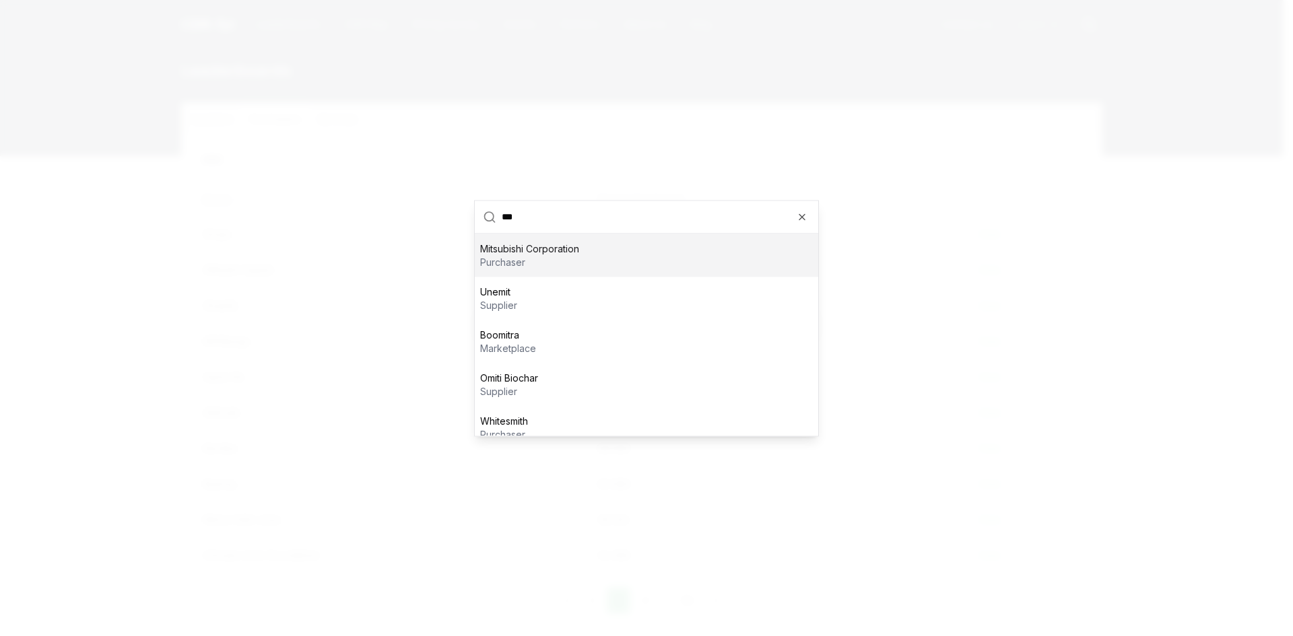
type input "***"
click at [586, 244] on div "Mitsubishi Corporation purchaser" at bounding box center [646, 255] width 343 height 43
